Goal: Check status: Check status

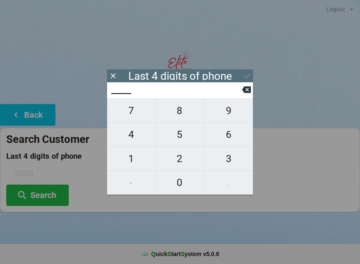
click at [129, 139] on span "4" at bounding box center [131, 135] width 48 height 18
type input "4___"
click at [247, 93] on icon at bounding box center [246, 89] width 9 height 9
type input "____"
click at [181, 183] on span "0" at bounding box center [180, 183] width 48 height 18
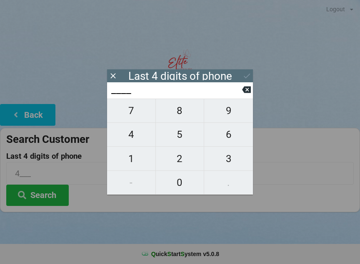
type input "0___"
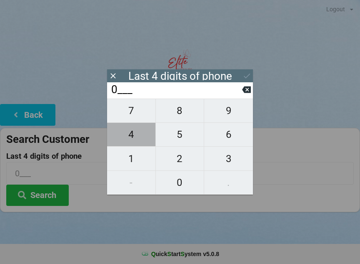
click at [129, 143] on span "4" at bounding box center [131, 135] width 48 height 18
type input "04__"
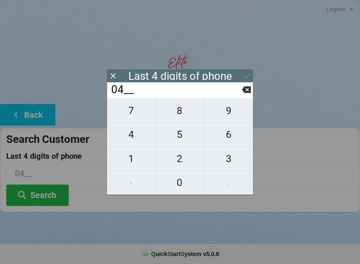
click at [176, 113] on span "8" at bounding box center [180, 111] width 48 height 18
type input "048_"
click at [231, 160] on span "3" at bounding box center [228, 159] width 49 height 18
type input "0483"
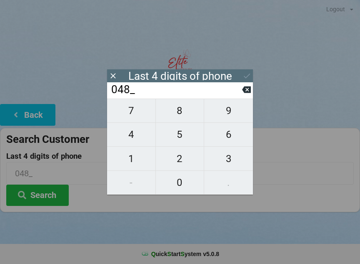
type input "0483"
click at [246, 78] on icon at bounding box center [247, 75] width 6 height 5
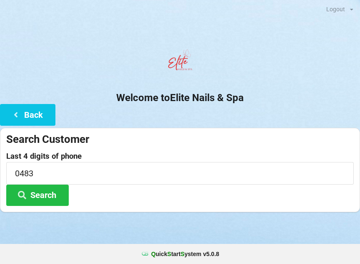
click at [61, 190] on button "Search" at bounding box center [37, 194] width 63 height 21
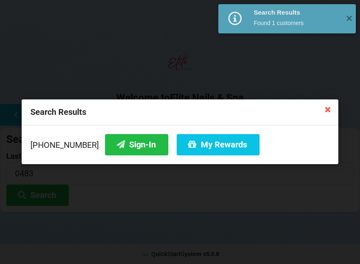
click at [131, 147] on button "Sign-In" at bounding box center [136, 144] width 63 height 21
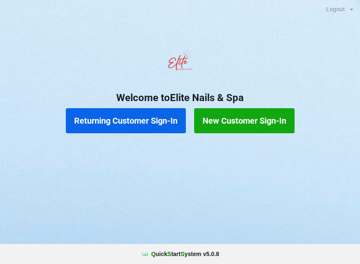
click at [133, 124] on button "Returning Customer Sign-In" at bounding box center [126, 120] width 120 height 25
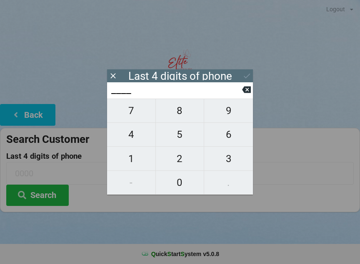
click at [232, 139] on span "6" at bounding box center [228, 135] width 49 height 18
type input "6___"
click at [184, 143] on span "5" at bounding box center [180, 135] width 48 height 18
type input "65__"
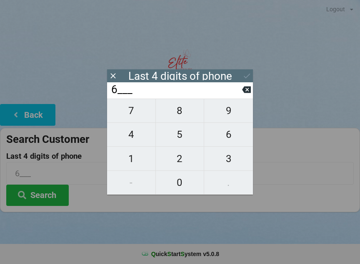
type input "65__"
click at [237, 163] on span "3" at bounding box center [228, 159] width 49 height 18
type input "653_"
click at [231, 119] on span "9" at bounding box center [228, 111] width 49 height 18
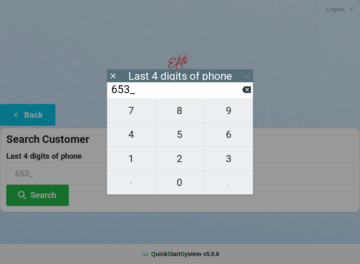
type input "6539"
click at [55, 199] on button "Search" at bounding box center [37, 194] width 63 height 21
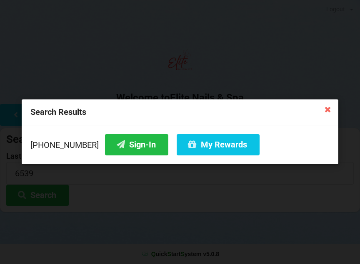
click at [135, 136] on button "Sign-In" at bounding box center [136, 144] width 63 height 21
